Goal: Information Seeking & Learning: Find specific fact

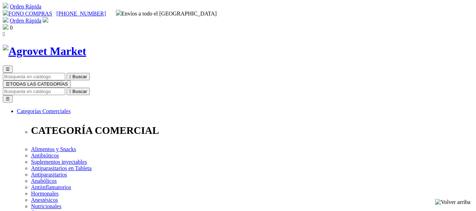
click at [65, 88] on input "Buscar" at bounding box center [34, 91] width 62 height 7
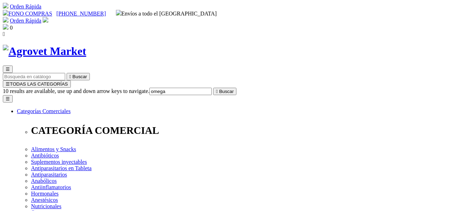
drag, startPoint x: 376, startPoint y: 36, endPoint x: 384, endPoint y: 36, distance: 8.8
click at [384, 88] on form "10 results are available, use up and down arrow keys to navigate. omega  Buscar" at bounding box center [238, 91] width 470 height 7
type input "a"
type input "omega salmon"
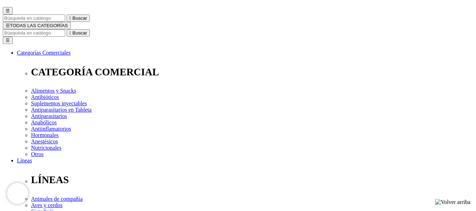
scroll to position [70, 0]
